Goal: Navigation & Orientation: Find specific page/section

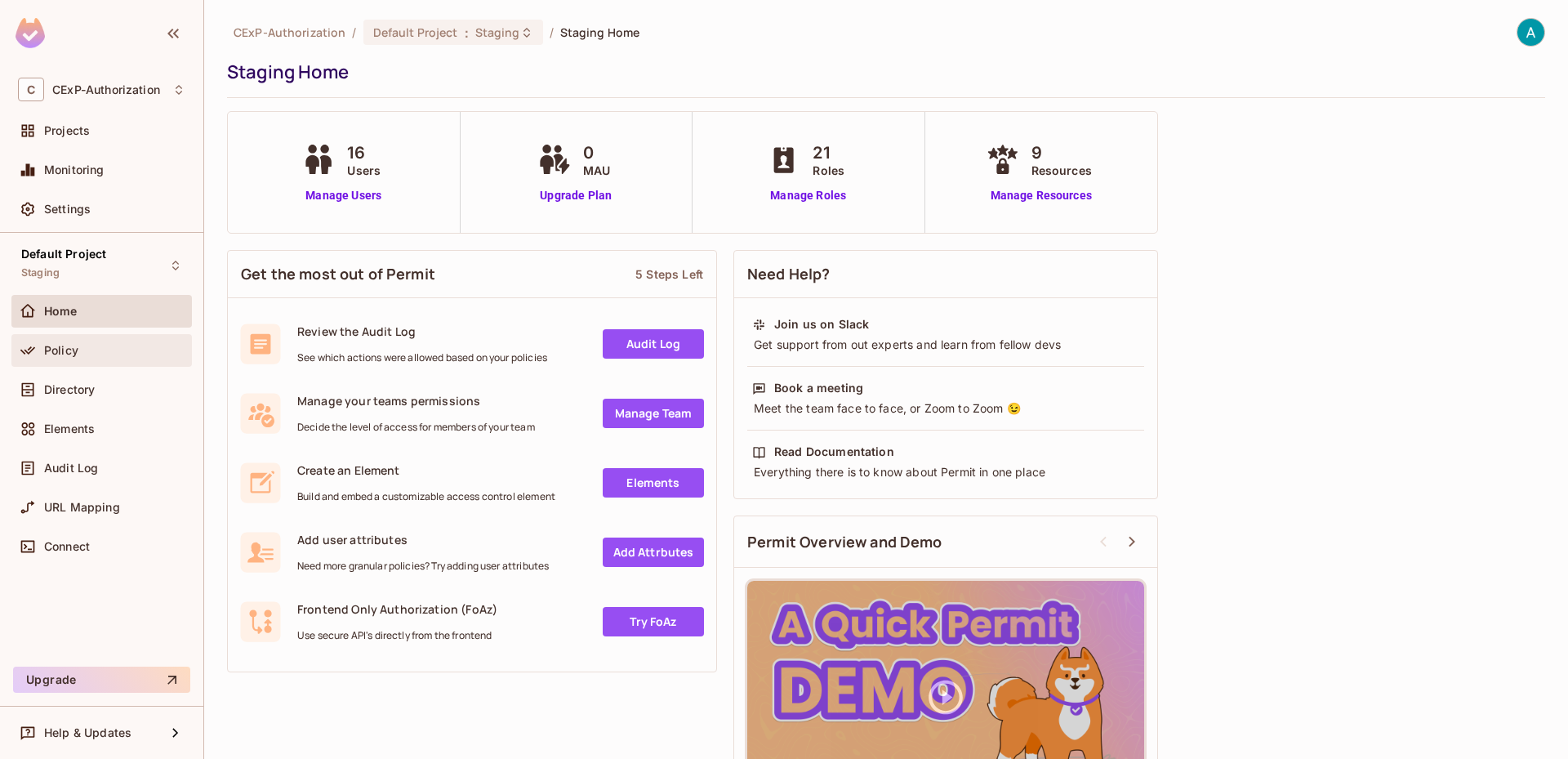
click at [111, 336] on div "Policy" at bounding box center [102, 350] width 181 height 33
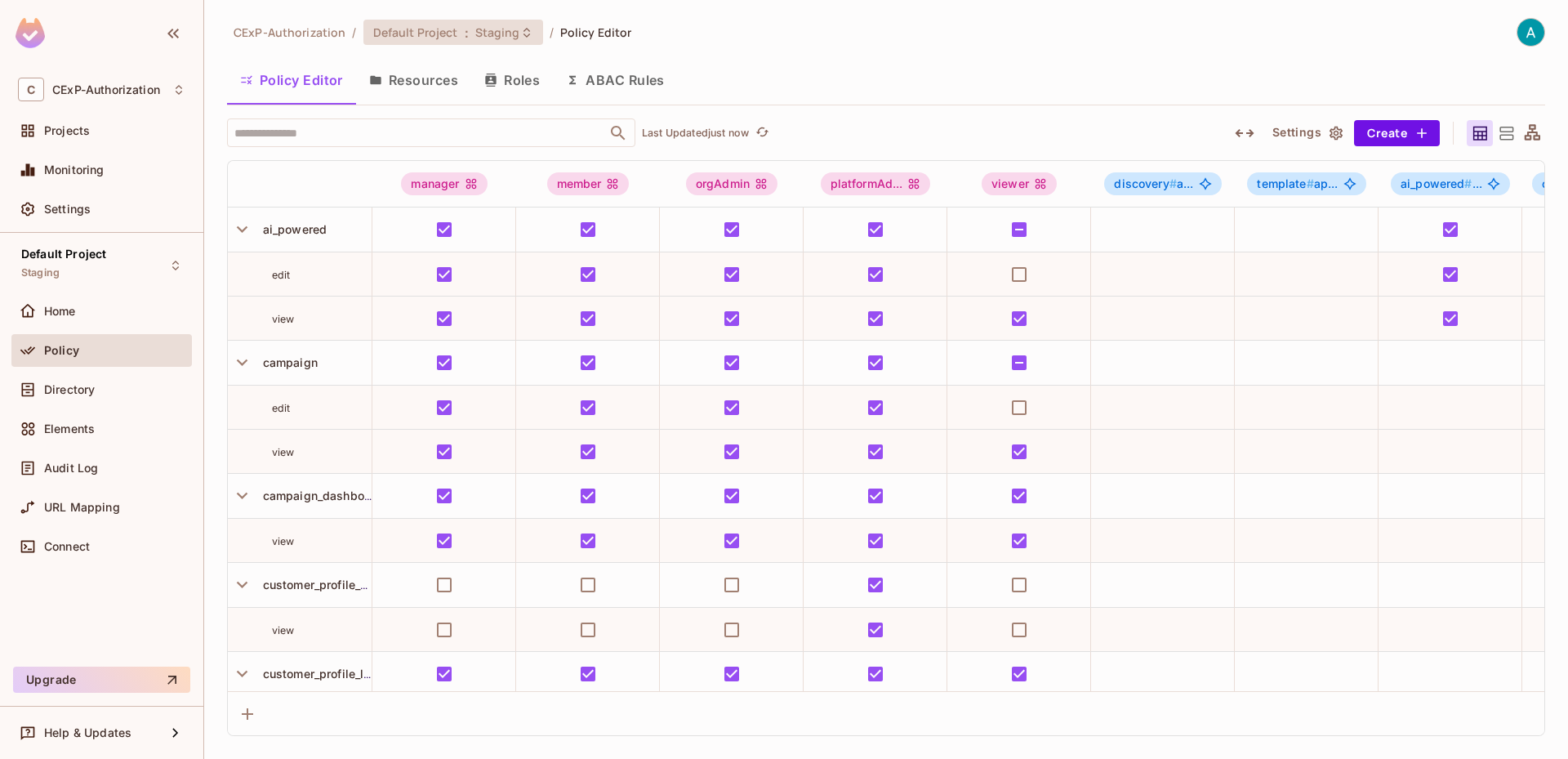
click at [464, 33] on span ":" at bounding box center [466, 32] width 6 height 13
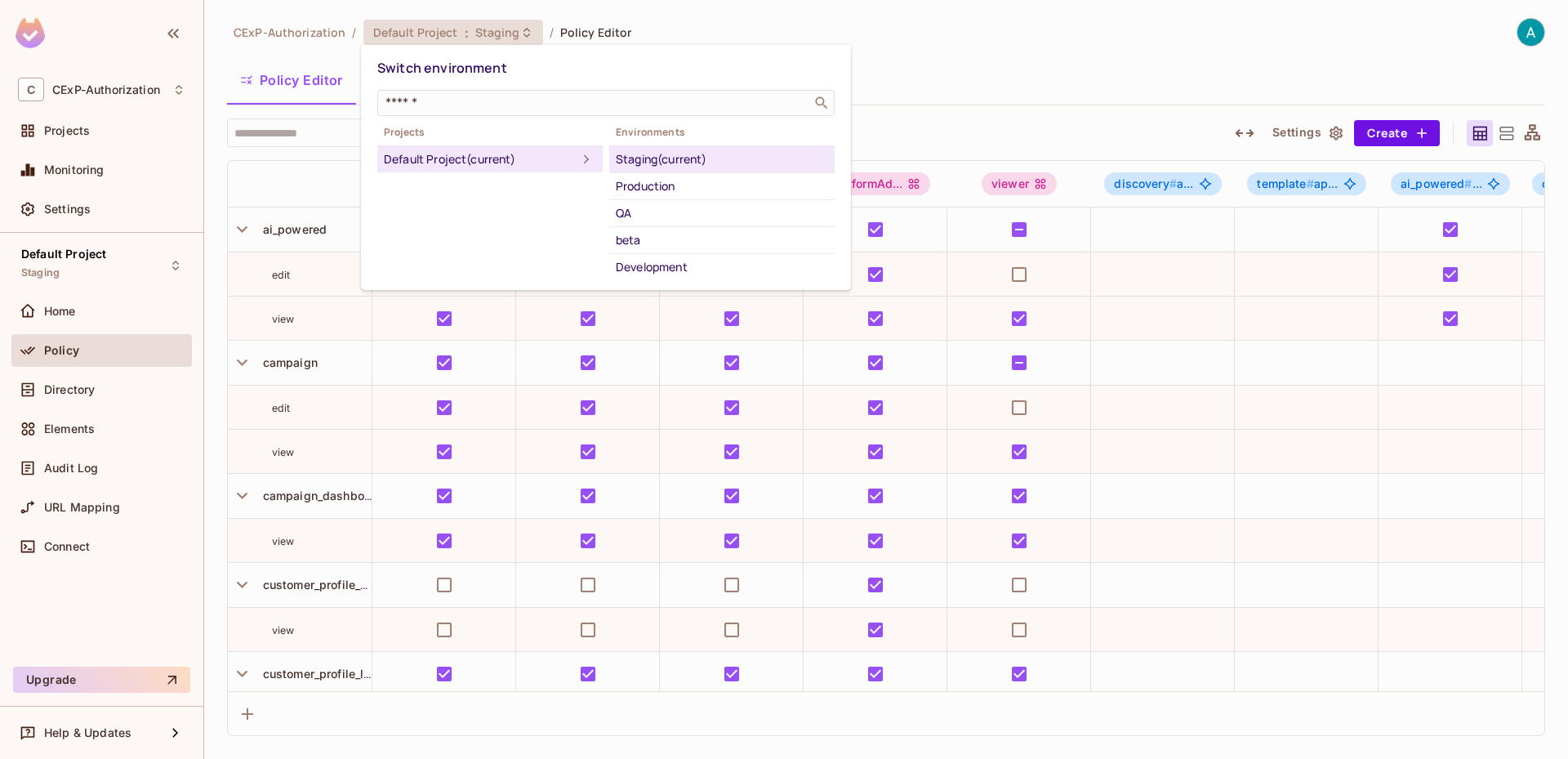
click at [96, 140] on div at bounding box center [784, 380] width 1568 height 759
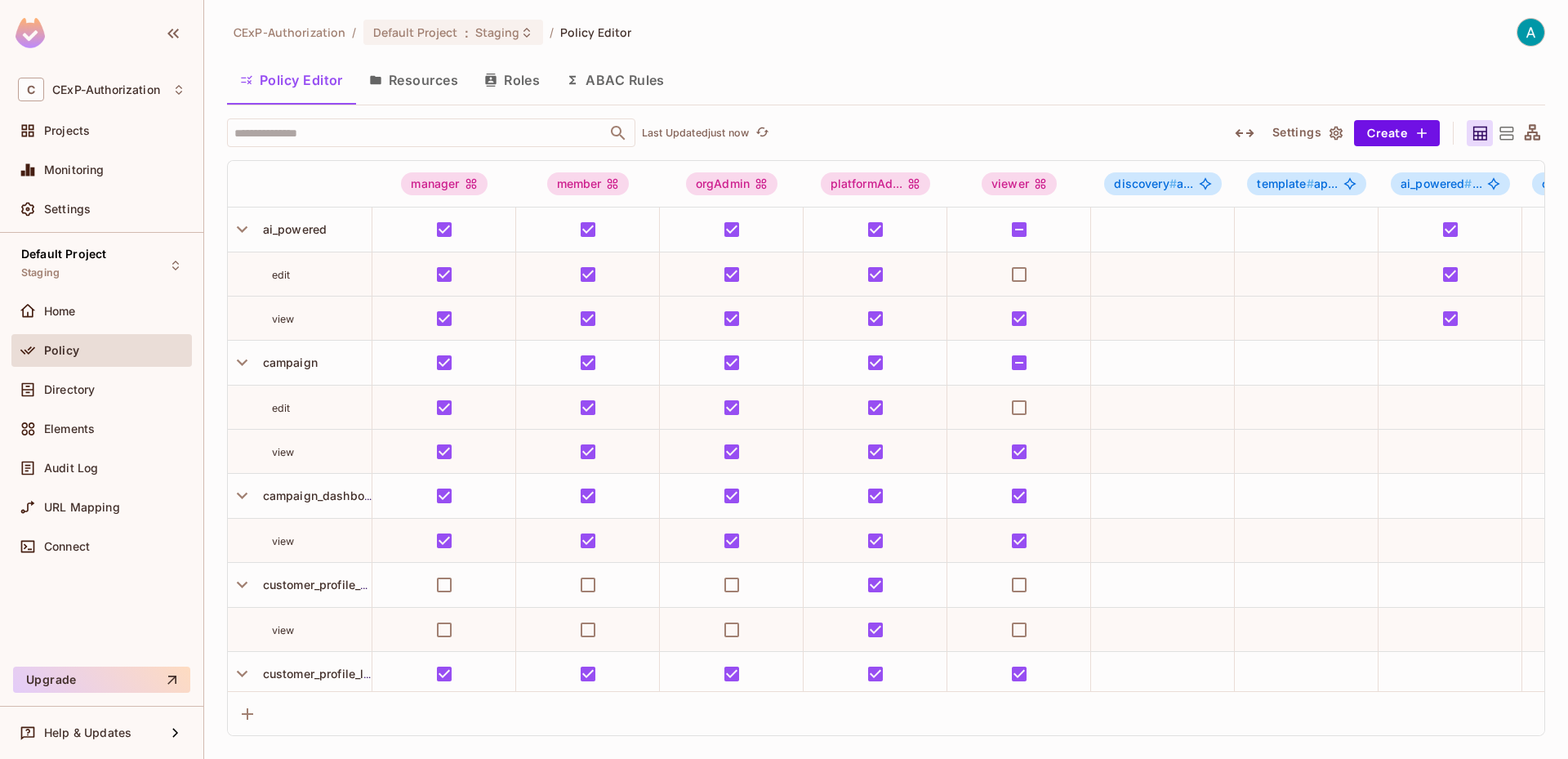
click at [90, 134] on div "Projects" at bounding box center [114, 130] width 141 height 13
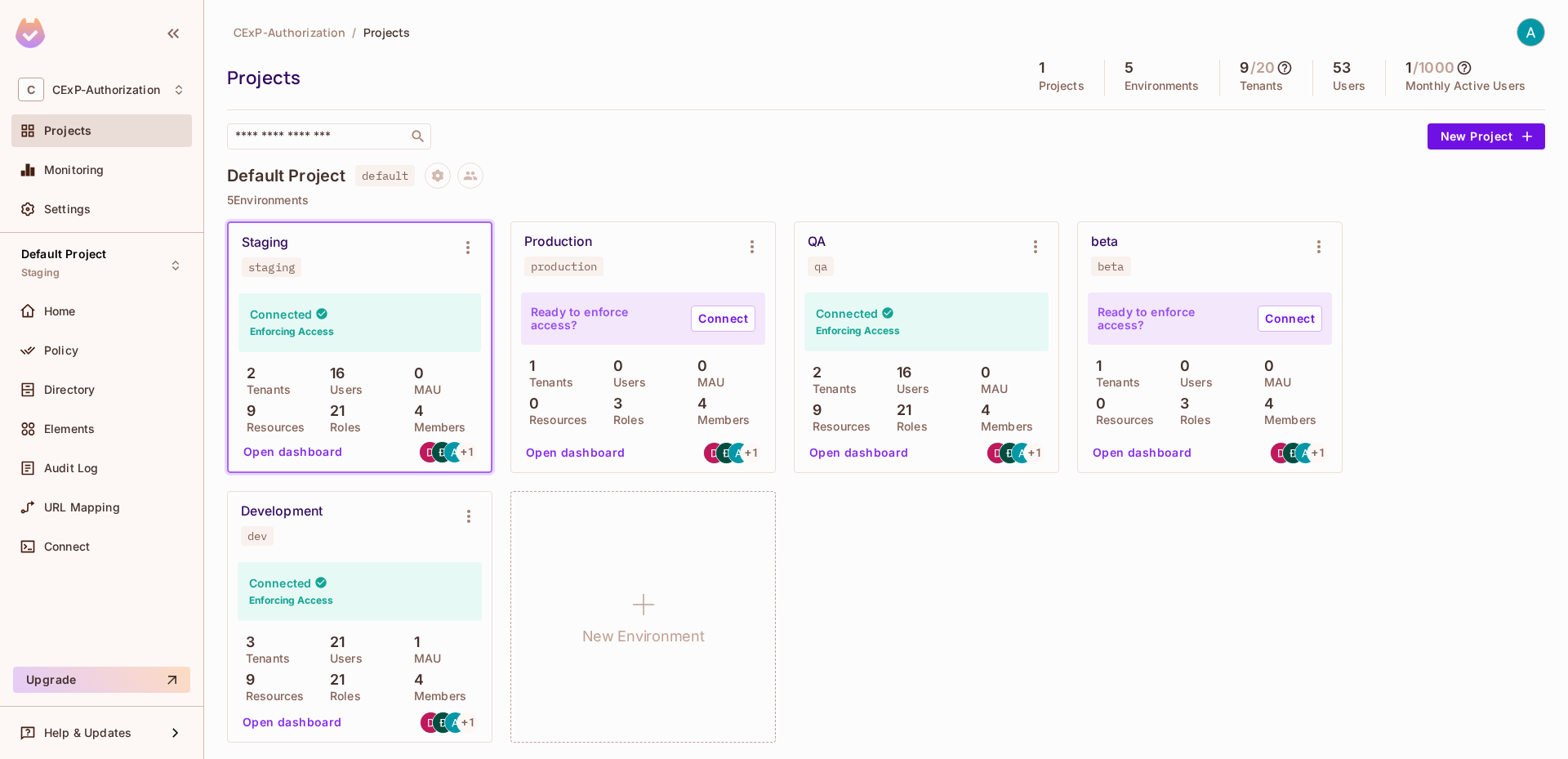
scroll to position [2, 0]
